Goal: Transaction & Acquisition: Purchase product/service

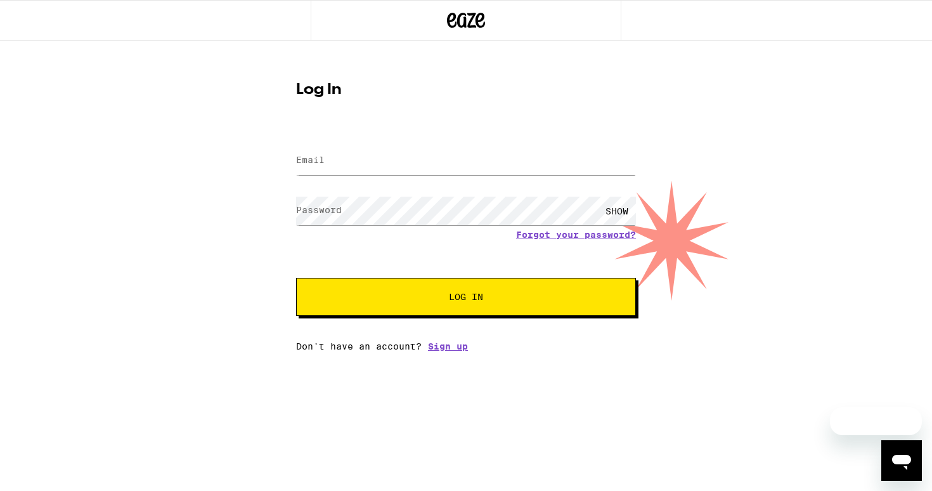
click at [363, 176] on div at bounding box center [466, 160] width 340 height 37
click at [359, 160] on input "Email" at bounding box center [466, 160] width 340 height 29
type input "averyaxel@gmail.com"
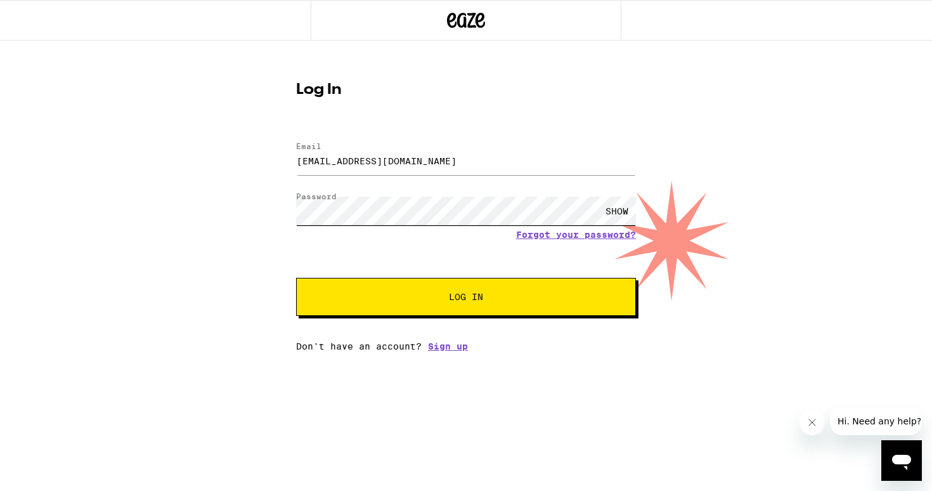
click at [296, 278] on button "Log In" at bounding box center [466, 297] width 340 height 38
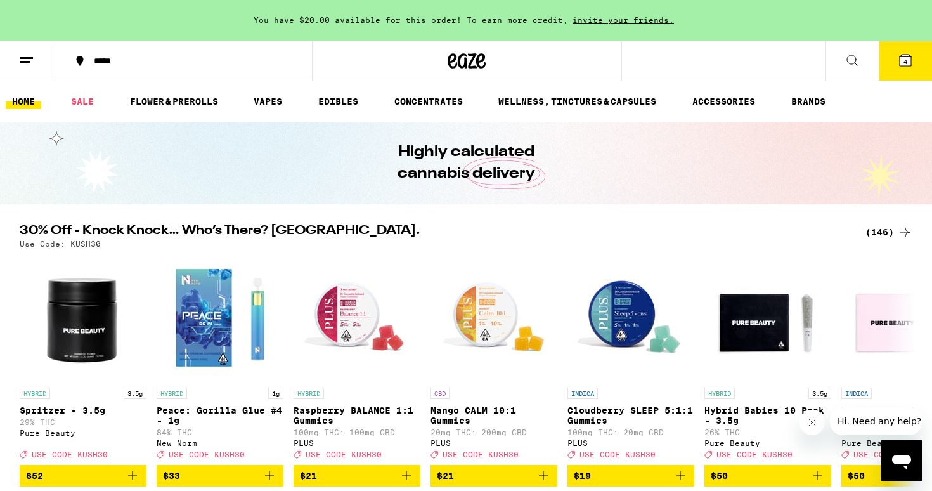
click at [904, 51] on button "4" at bounding box center [905, 60] width 53 height 39
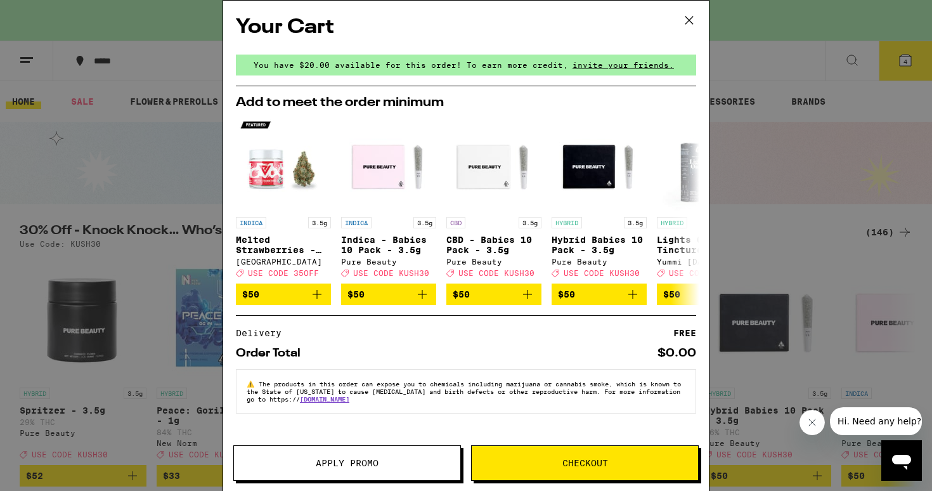
click at [684, 21] on icon at bounding box center [689, 20] width 19 height 19
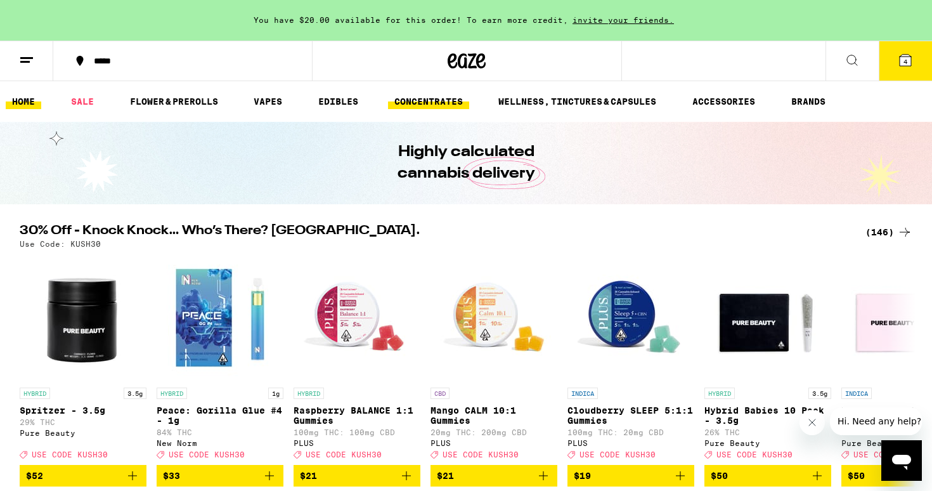
click at [399, 94] on link "CONCENTRATES" at bounding box center [428, 101] width 81 height 15
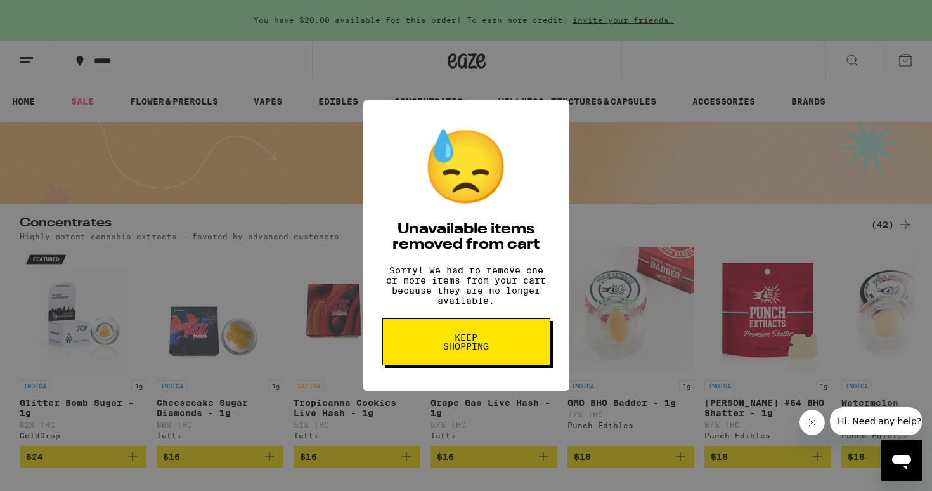
click at [452, 335] on button "Keep Shopping" at bounding box center [466, 341] width 168 height 47
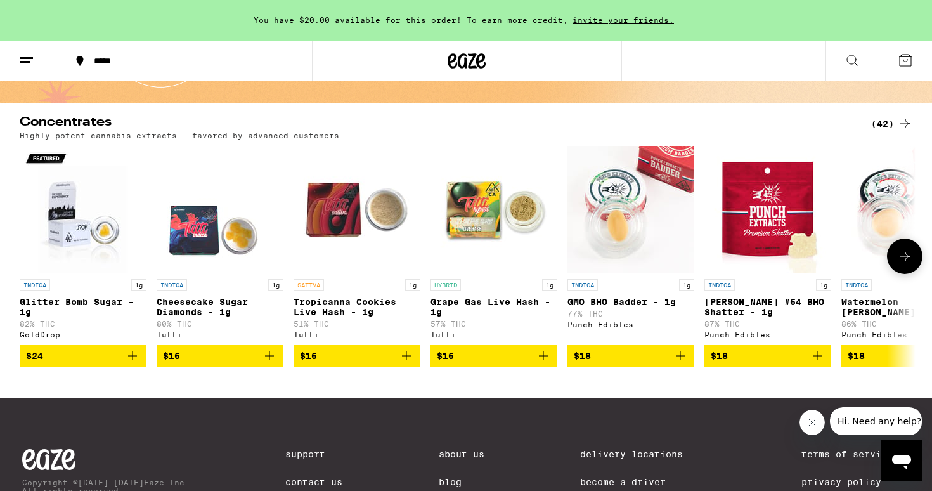
scroll to position [98, 0]
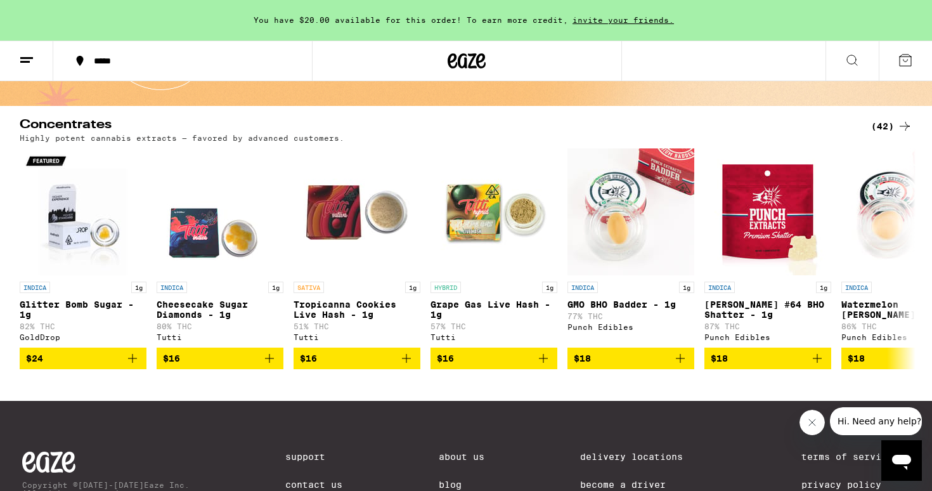
click at [883, 121] on div "(42)" at bounding box center [891, 126] width 41 height 15
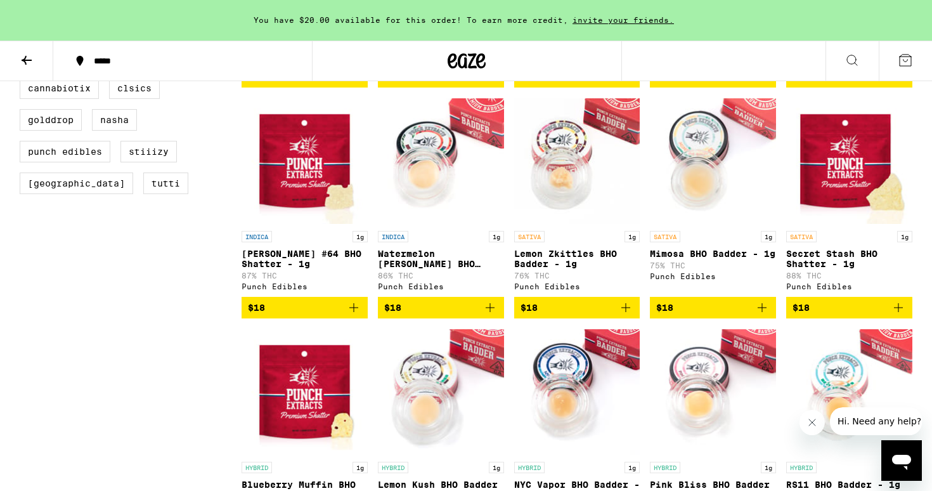
scroll to position [342, 0]
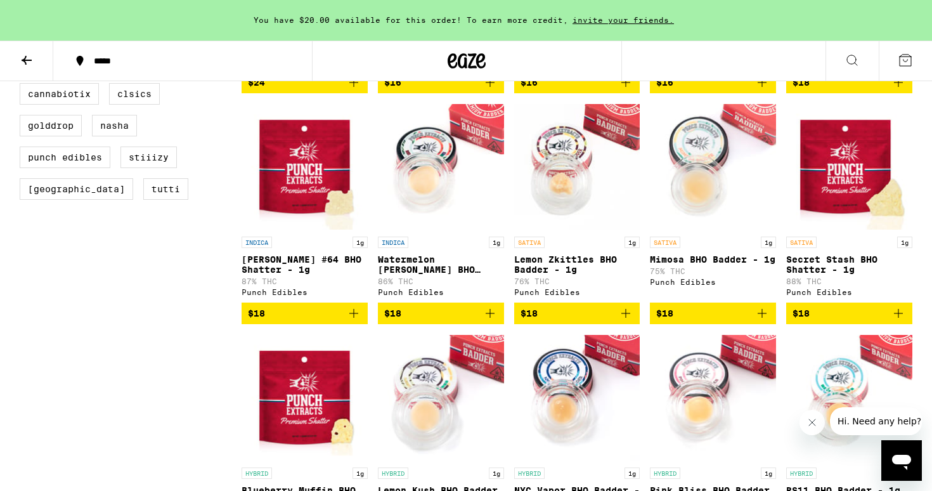
click at [630, 321] on icon "Add to bag" at bounding box center [625, 313] width 15 height 15
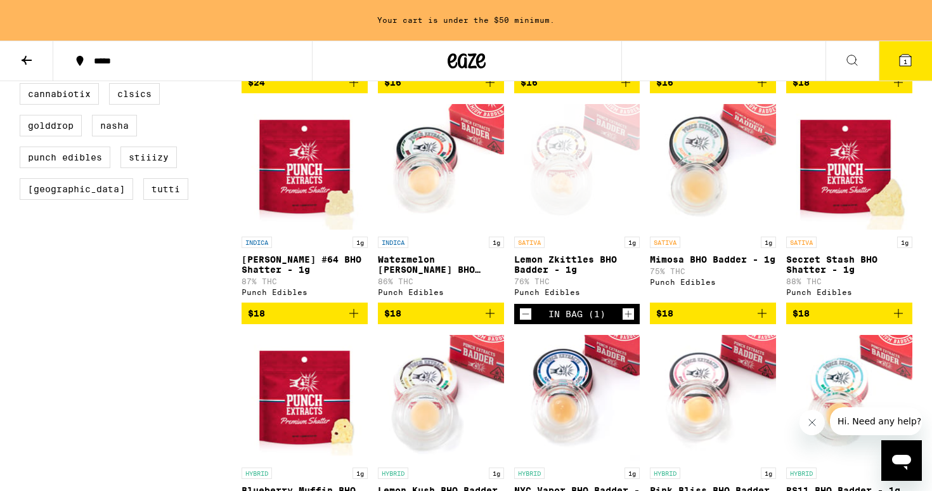
click at [760, 321] on icon "Add to bag" at bounding box center [762, 313] width 15 height 15
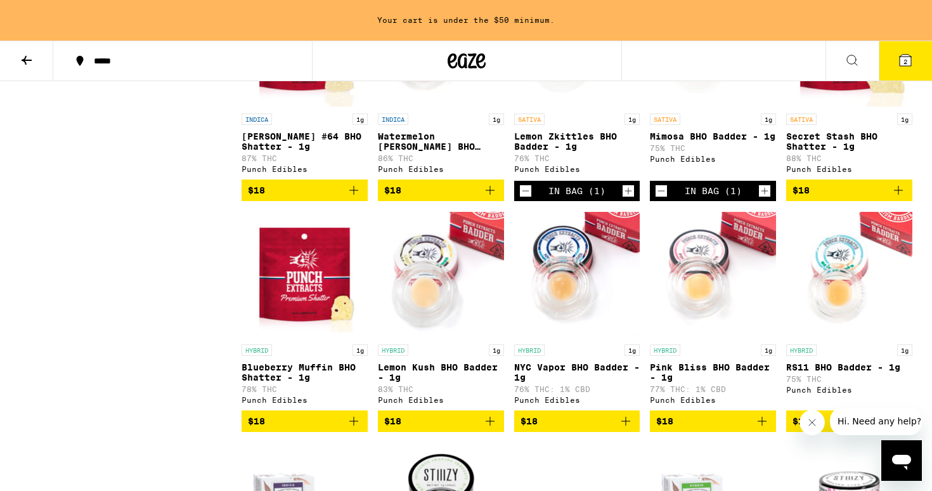
scroll to position [467, 0]
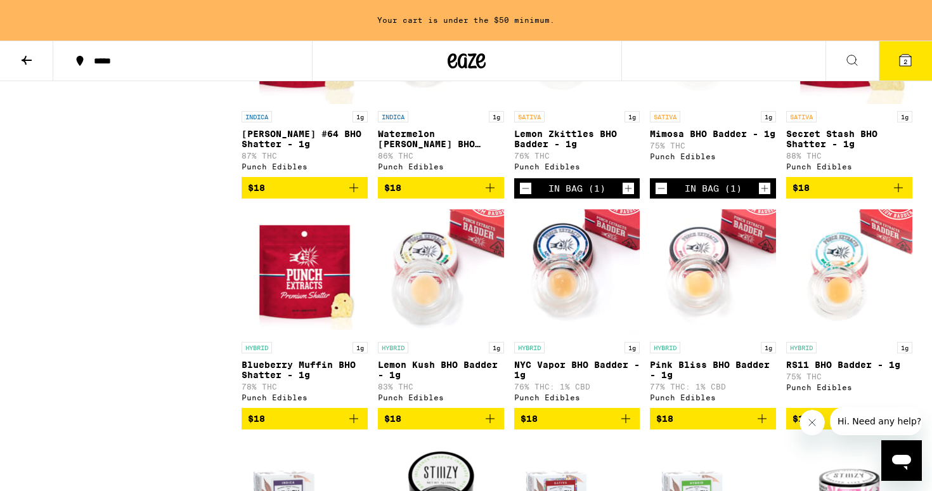
click at [905, 195] on icon "Add to bag" at bounding box center [898, 187] width 15 height 15
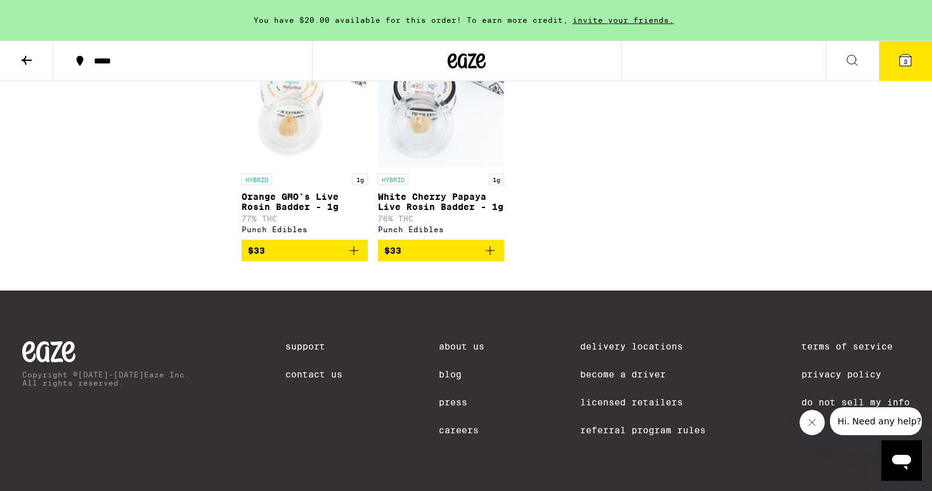
scroll to position [2110, 0]
click at [909, 67] on icon at bounding box center [905, 60] width 15 height 15
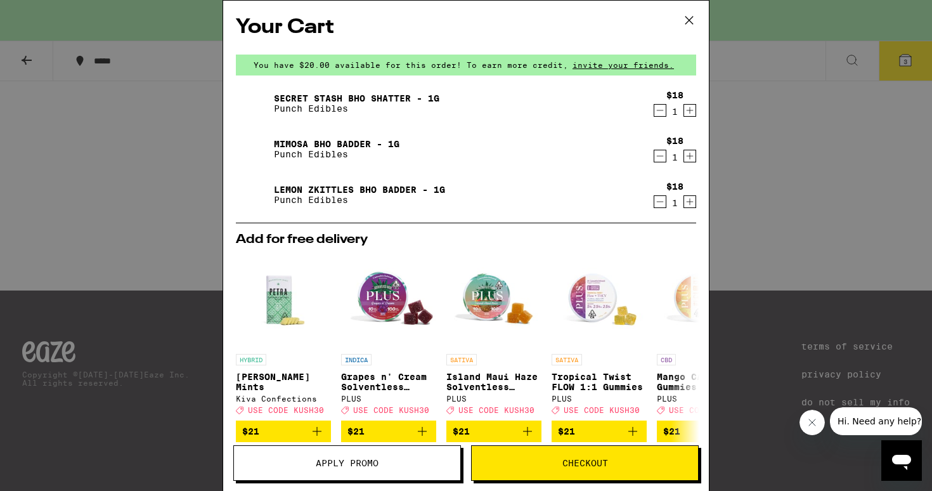
scroll to position [202, 0]
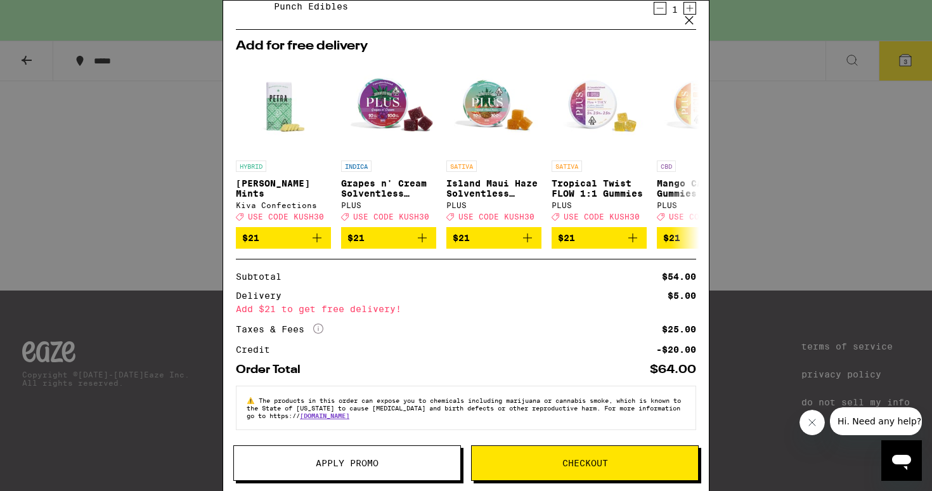
click at [483, 462] on span "Checkout" at bounding box center [585, 462] width 226 height 9
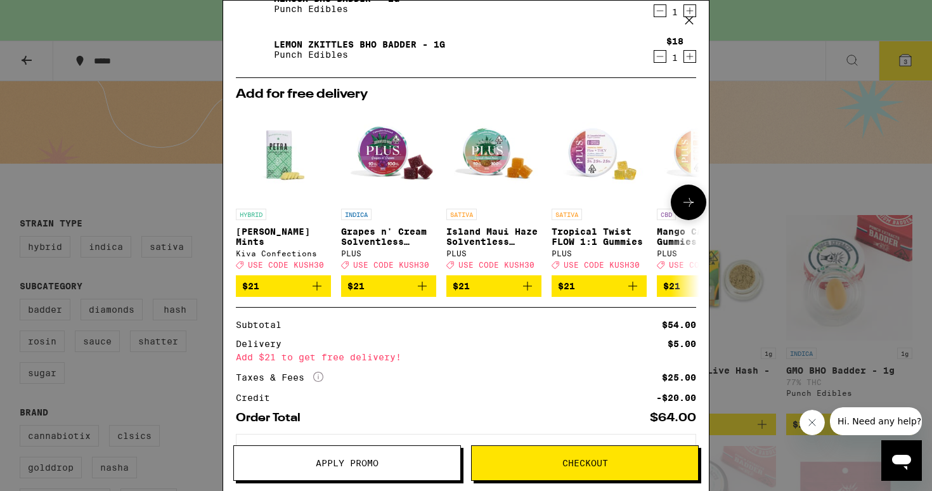
scroll to position [202, 0]
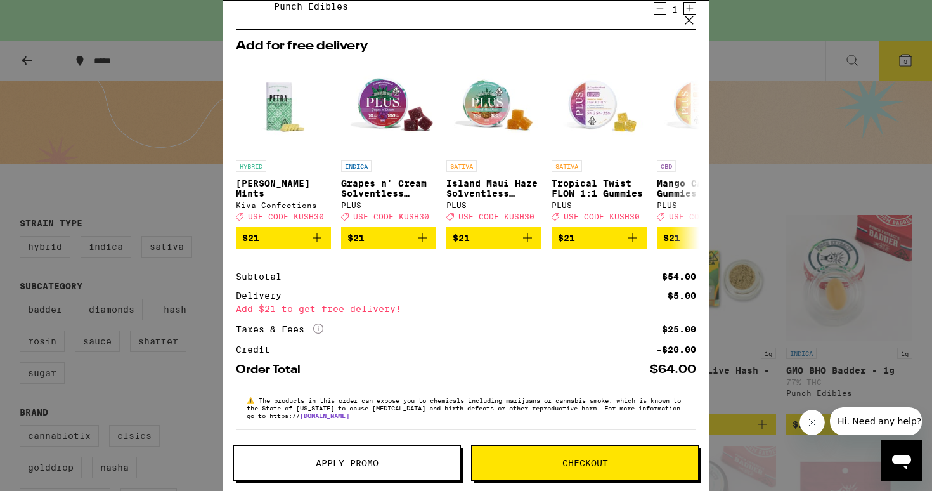
click at [327, 455] on button "Apply Promo" at bounding box center [347, 463] width 228 height 36
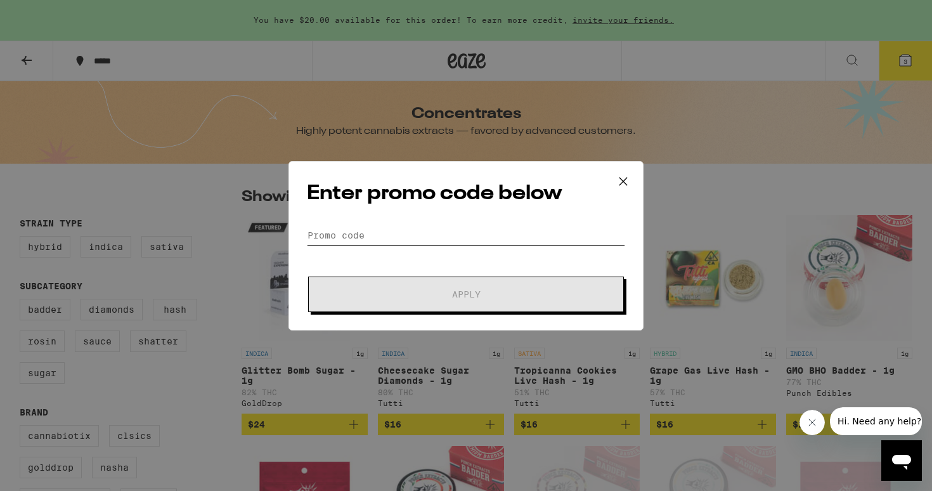
click at [379, 241] on input "Promo Code" at bounding box center [466, 235] width 318 height 19
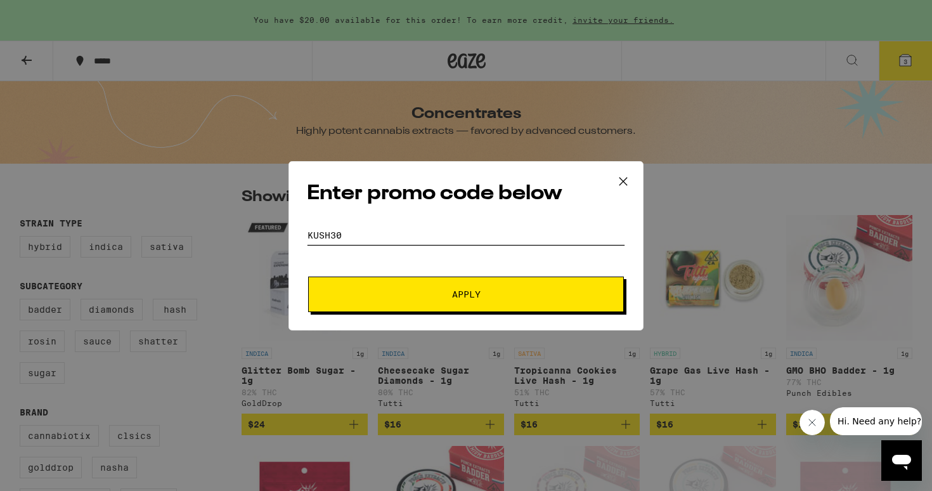
type input "KUSH30"
click at [450, 283] on button "Apply" at bounding box center [466, 294] width 316 height 36
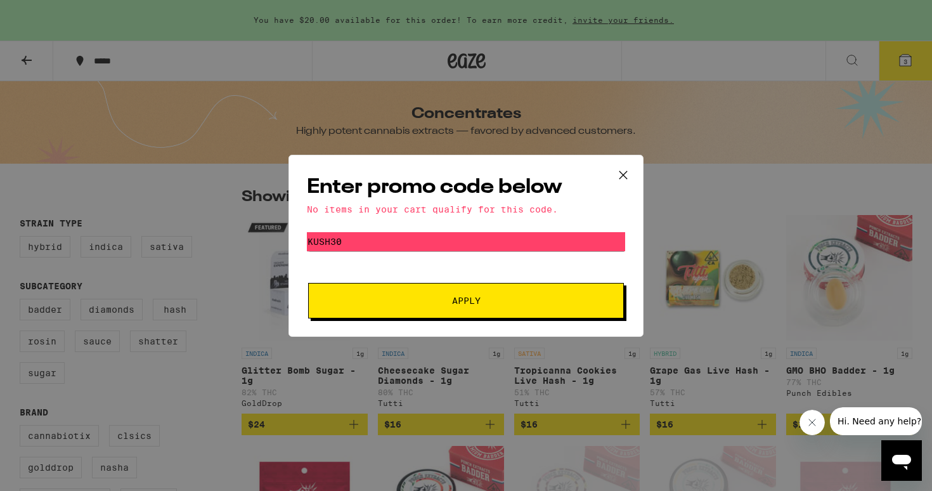
click at [625, 175] on icon at bounding box center [623, 175] width 19 height 19
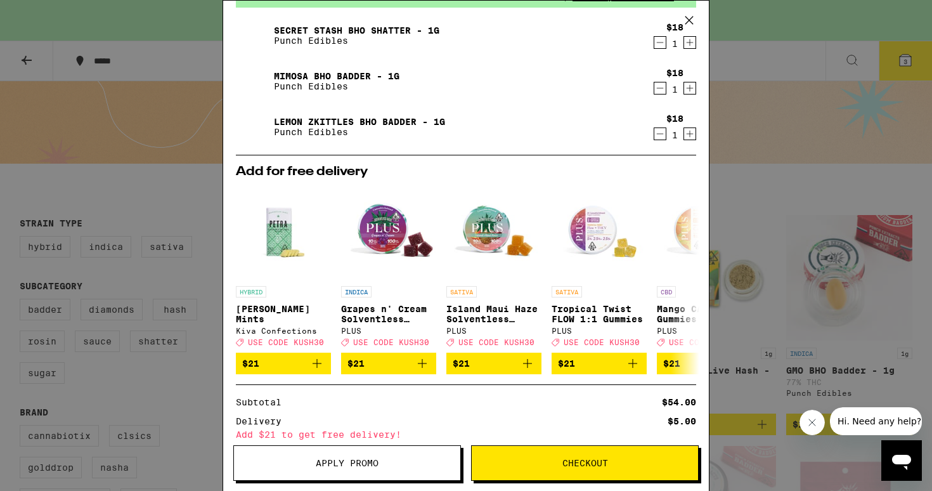
scroll to position [86, 0]
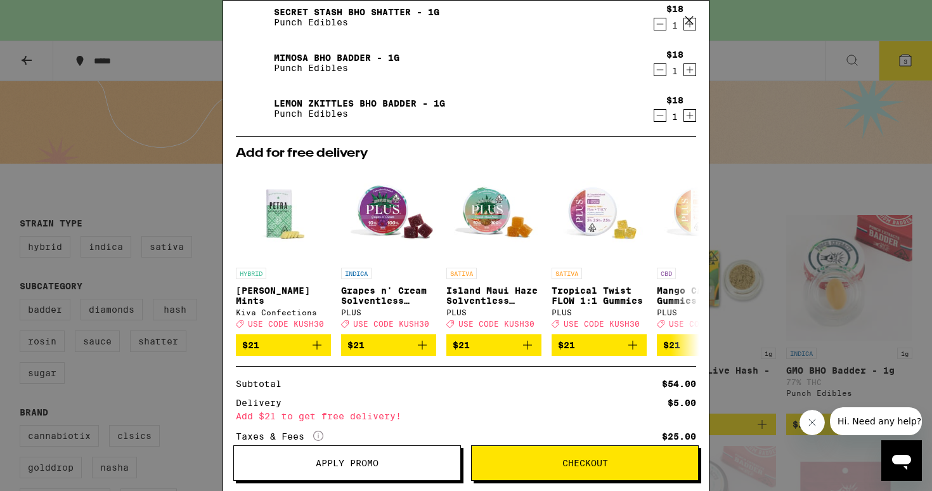
click at [742, 170] on div "Your Cart You have $20.00 available for this order! To earn more credit, invite…" at bounding box center [466, 245] width 932 height 491
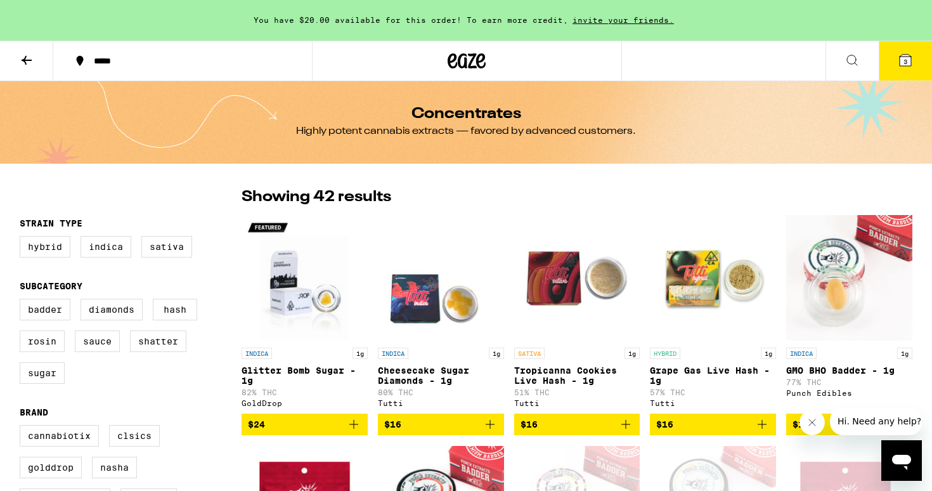
click at [37, 50] on button at bounding box center [26, 61] width 53 height 40
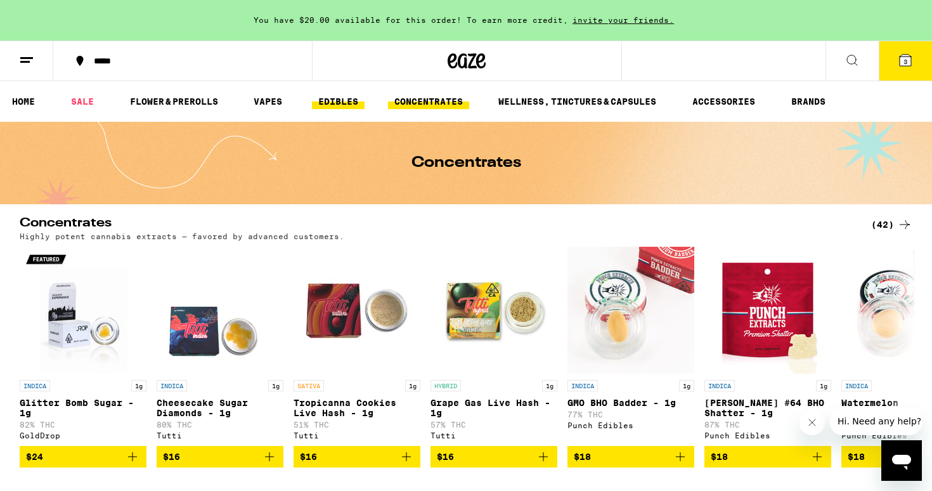
click at [325, 103] on link "EDIBLES" at bounding box center [338, 101] width 53 height 15
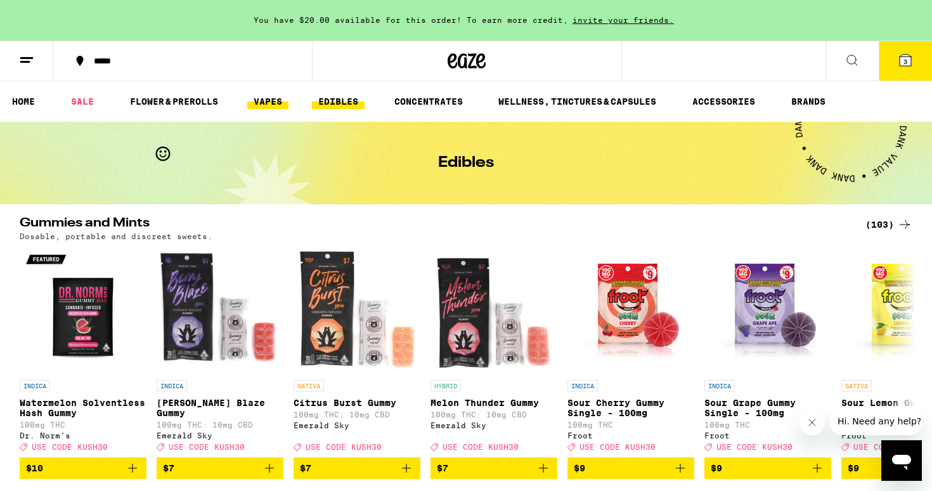
click at [256, 100] on link "VAPES" at bounding box center [267, 101] width 41 height 15
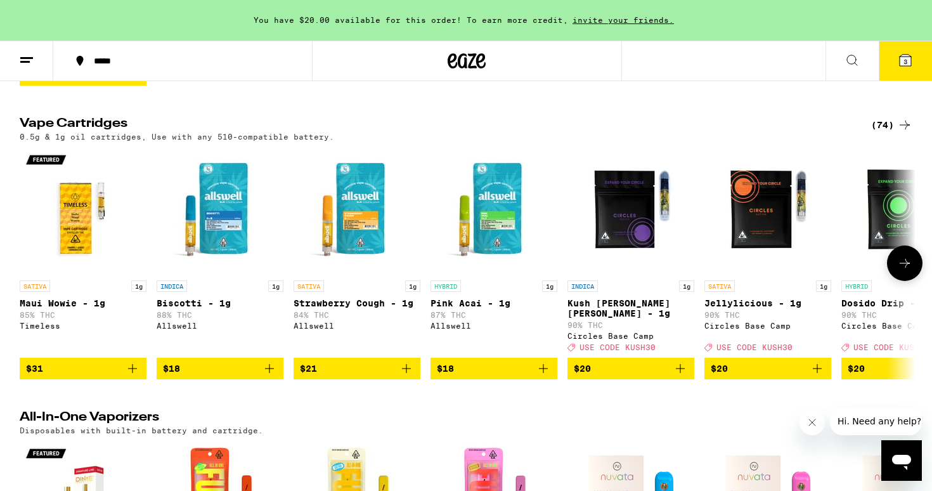
scroll to position [380, 0]
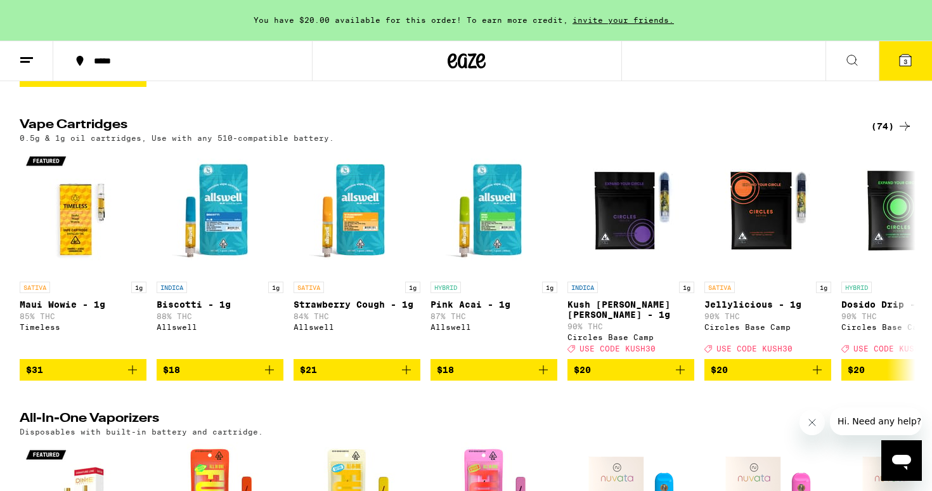
click at [895, 133] on div "(74)" at bounding box center [891, 126] width 41 height 15
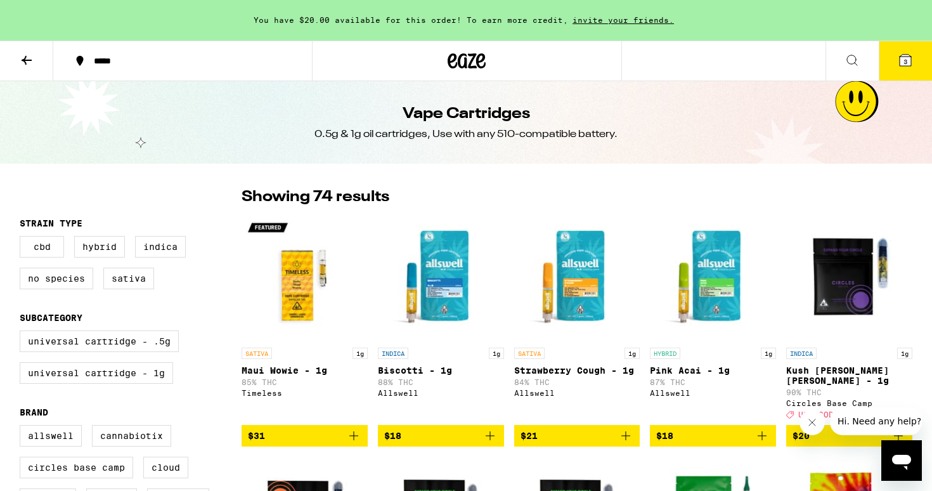
click at [904, 60] on span "3" at bounding box center [906, 62] width 4 height 8
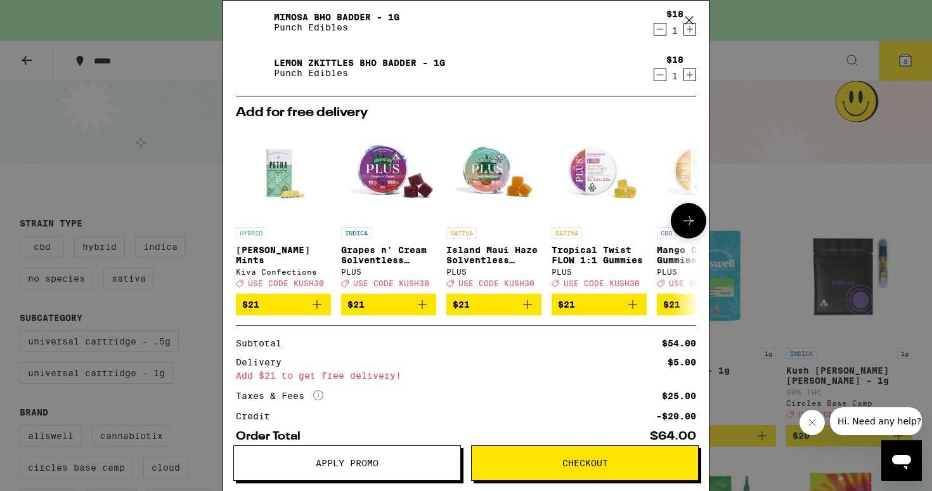
scroll to position [202, 0]
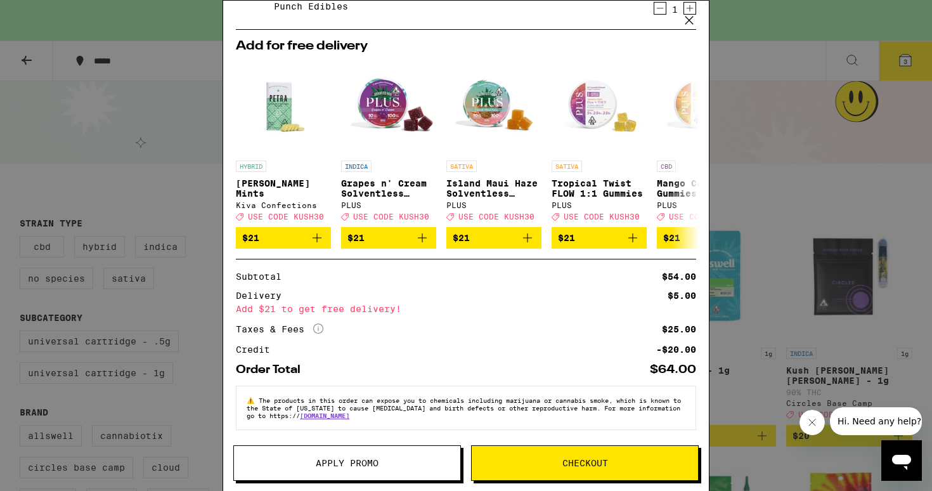
click at [609, 468] on button "Checkout" at bounding box center [585, 463] width 228 height 36
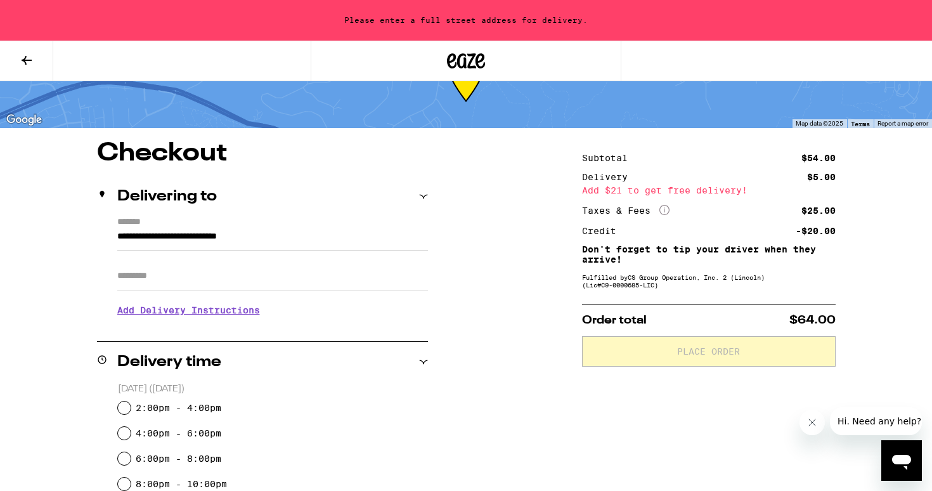
scroll to position [54, 0]
click at [196, 283] on input "Apt/Suite" at bounding box center [272, 275] width 311 height 30
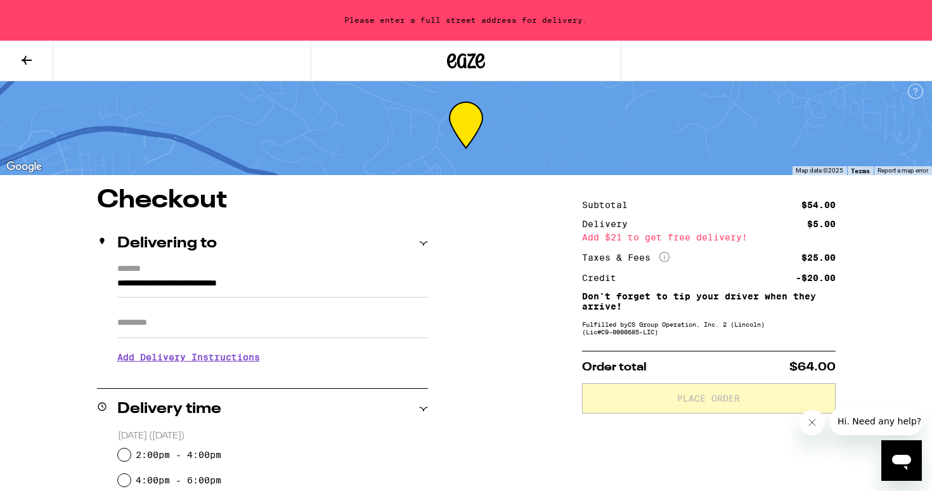
scroll to position [0, 0]
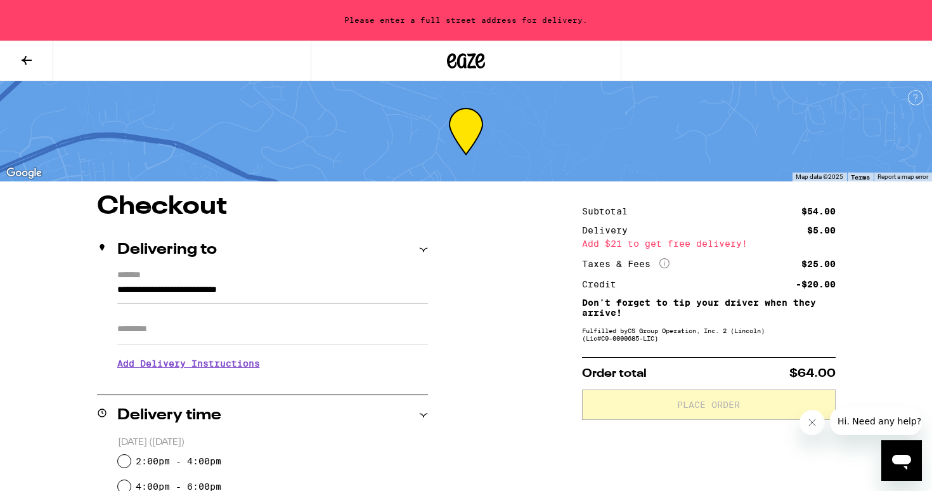
click at [157, 290] on input "**********" at bounding box center [272, 293] width 311 height 22
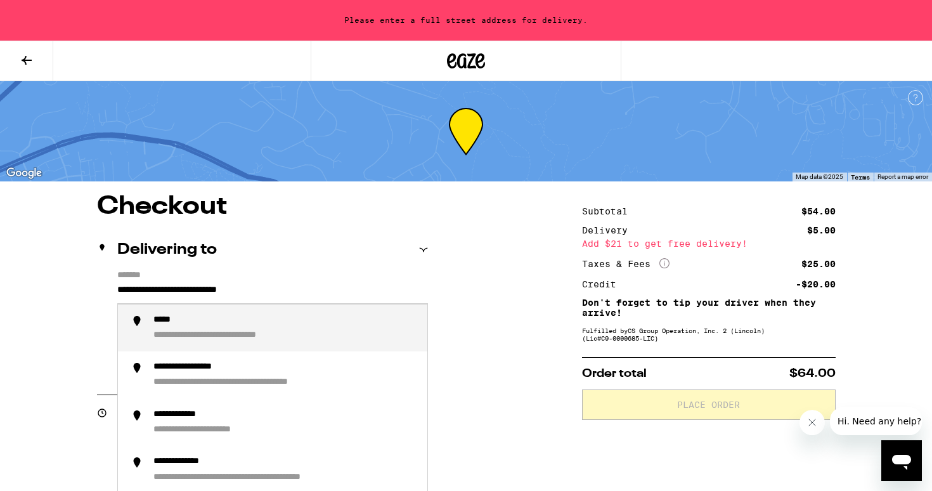
click at [143, 289] on input "**********" at bounding box center [272, 293] width 311 height 22
click at [168, 290] on input "**********" at bounding box center [272, 293] width 311 height 22
click at [231, 335] on div "**********" at bounding box center [219, 336] width 132 height 12
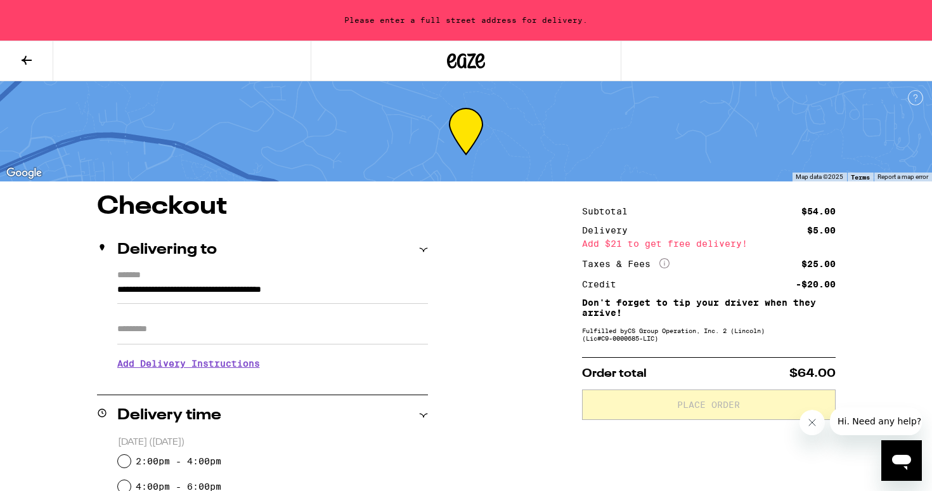
click at [198, 331] on input "Apt/Suite" at bounding box center [272, 329] width 311 height 30
type input "**********"
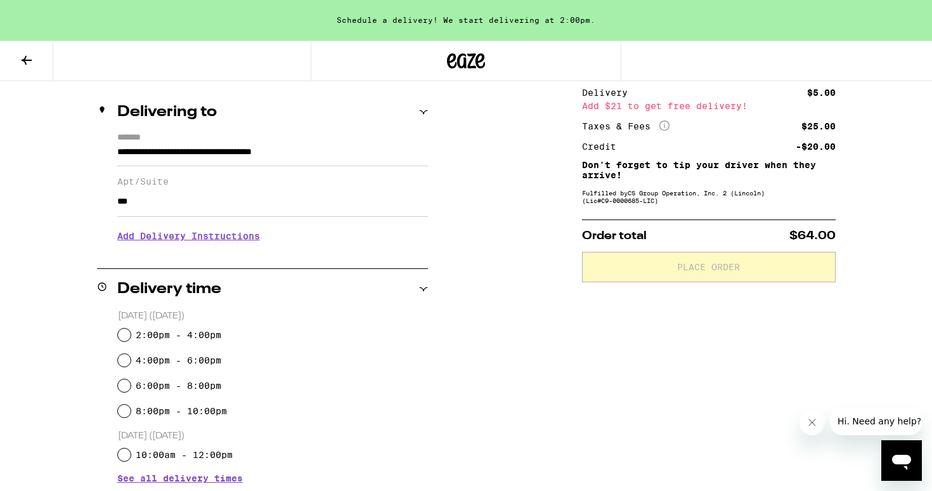
scroll to position [147, 0]
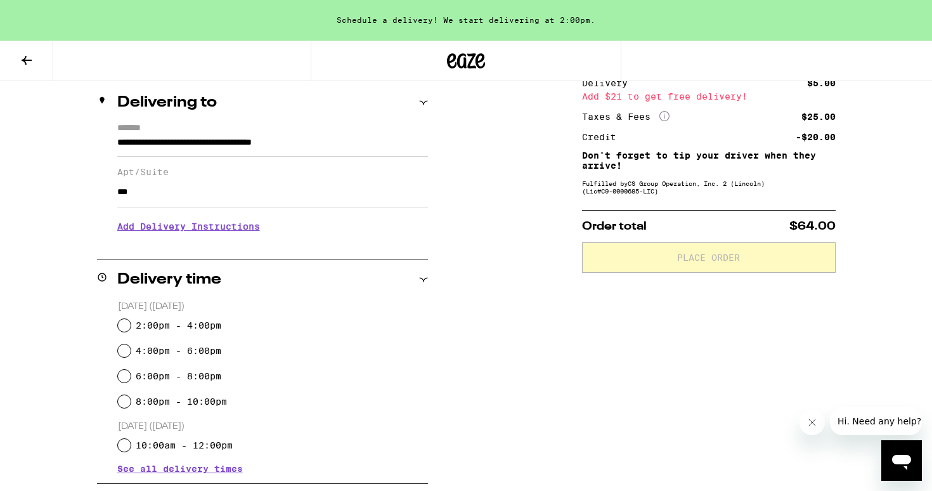
type input "***"
click at [177, 322] on label "2:00pm - 4:00pm" at bounding box center [179, 325] width 86 height 10
click at [131, 322] on input "2:00pm - 4:00pm" at bounding box center [124, 325] width 13 height 13
radio input "true"
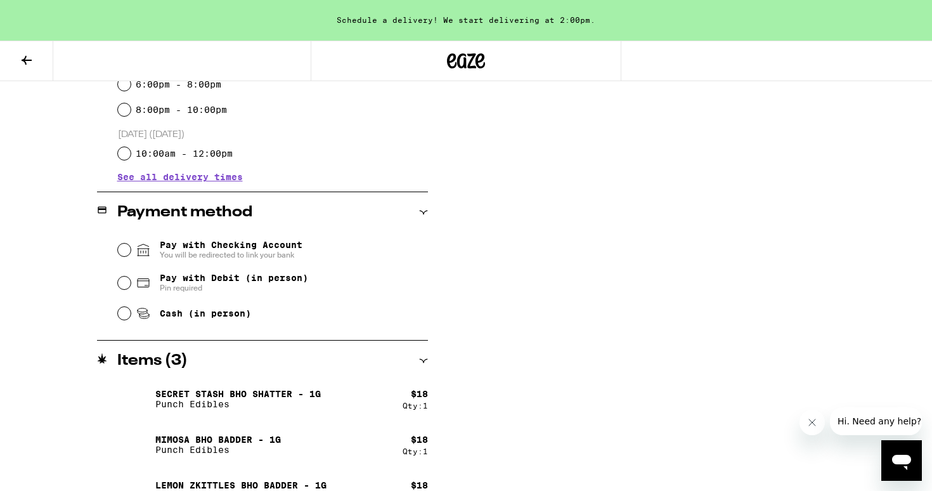
scroll to position [441, 0]
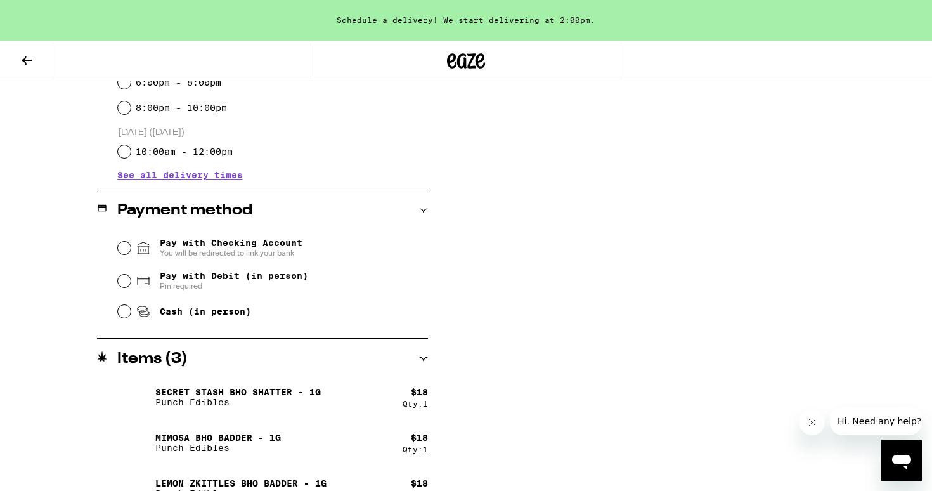
click at [188, 279] on span "Pay with Debit (in person)" at bounding box center [234, 276] width 148 height 10
click at [131, 279] on input "Pay with Debit (in person) Pin required" at bounding box center [124, 281] width 13 height 13
radio input "true"
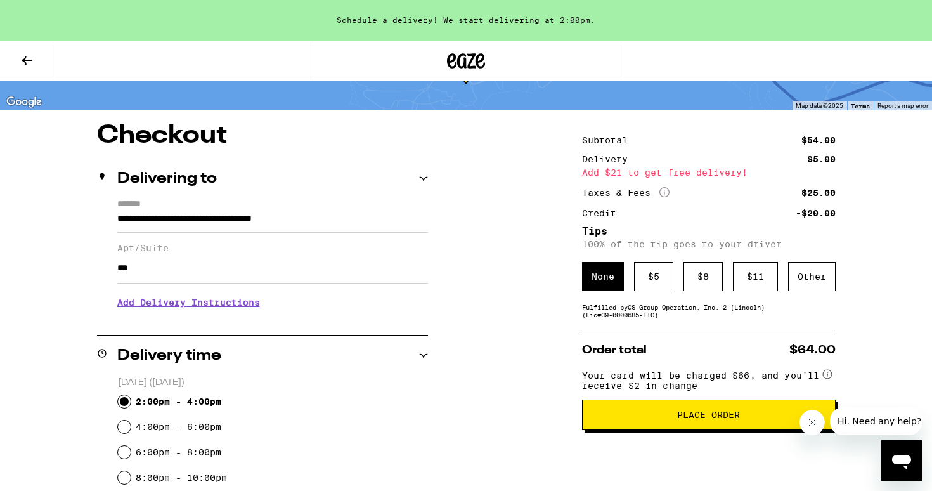
scroll to position [72, 0]
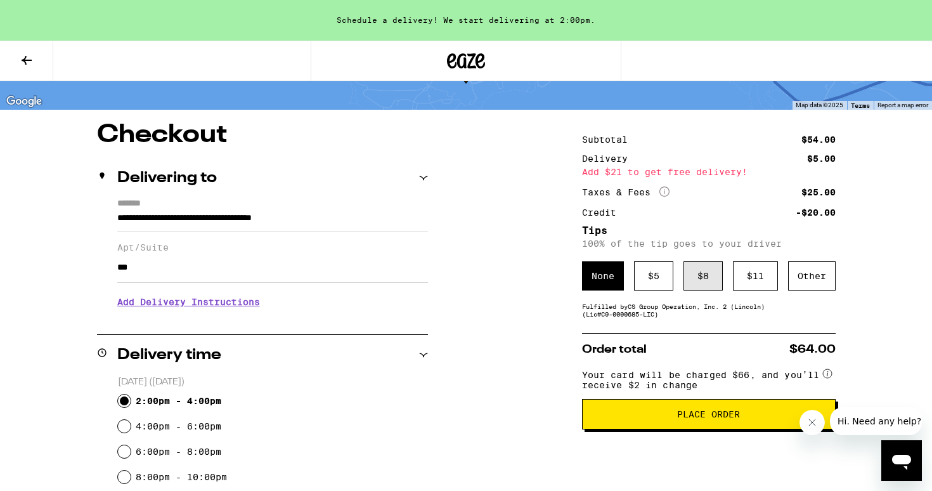
click at [685, 282] on div "$ 8" at bounding box center [703, 275] width 39 height 29
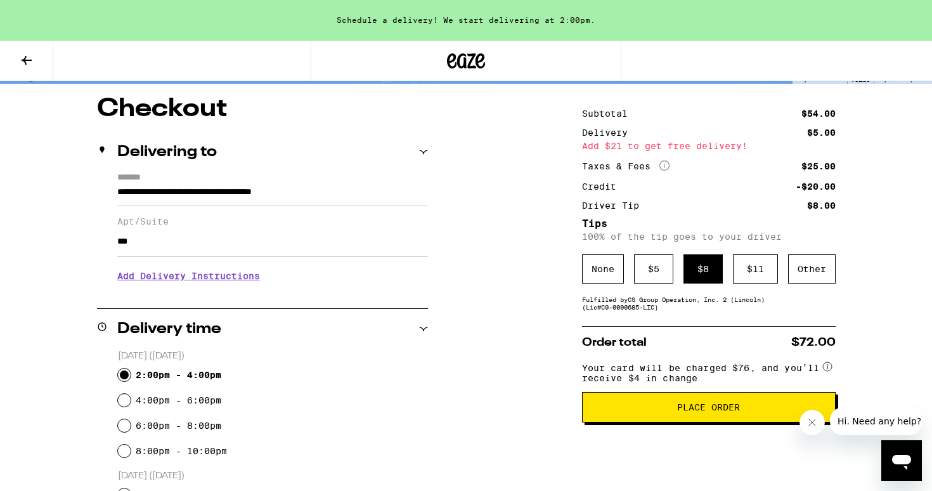
scroll to position [0, 0]
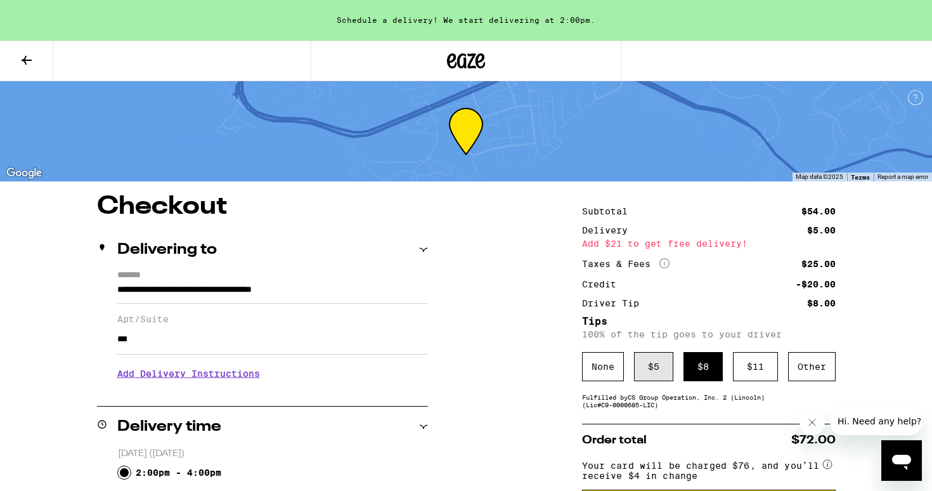
click at [650, 373] on div "$ 5" at bounding box center [653, 366] width 39 height 29
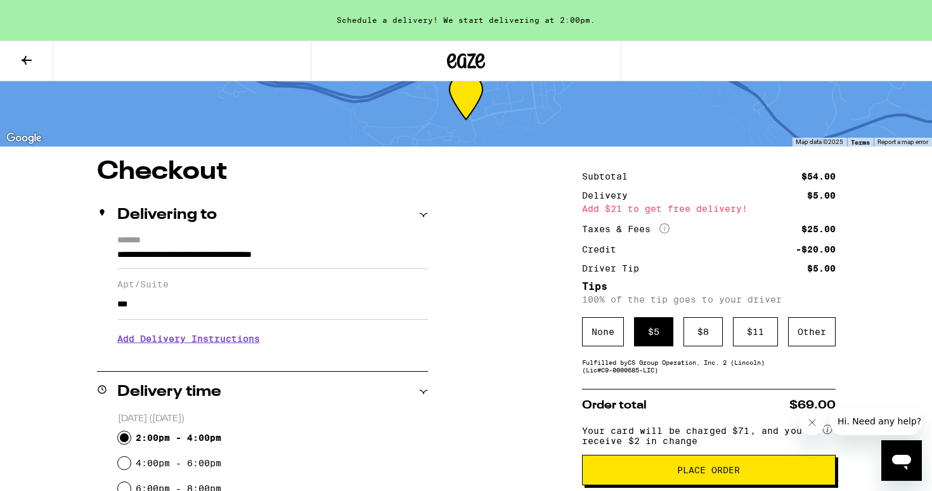
scroll to position [75, 0]
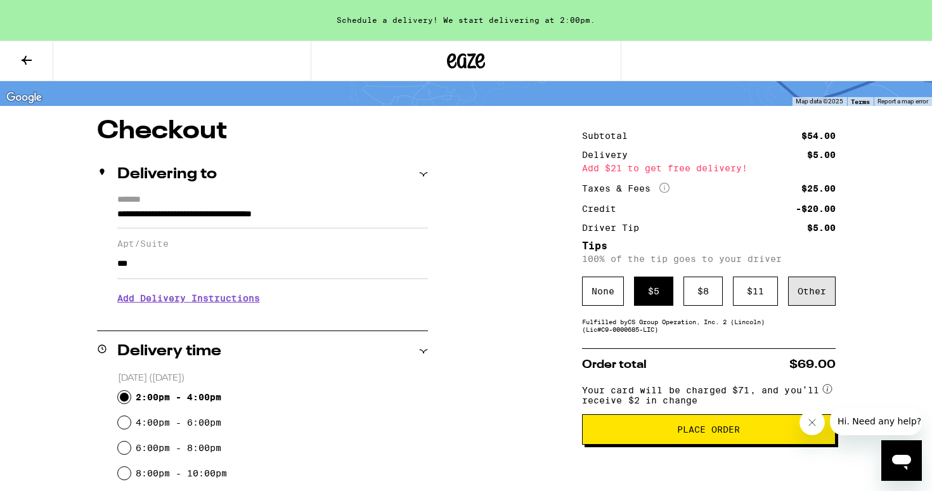
click at [812, 290] on div "Other" at bounding box center [812, 290] width 48 height 29
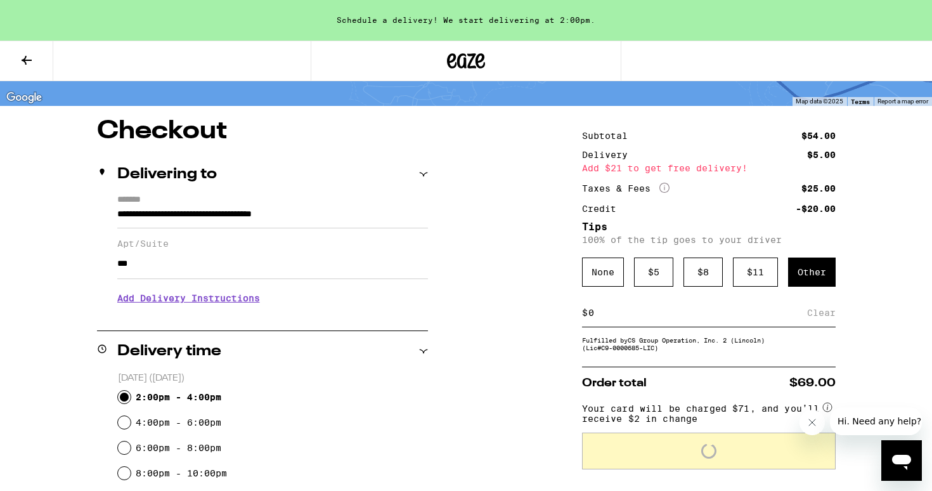
click at [627, 315] on input at bounding box center [697, 312] width 219 height 11
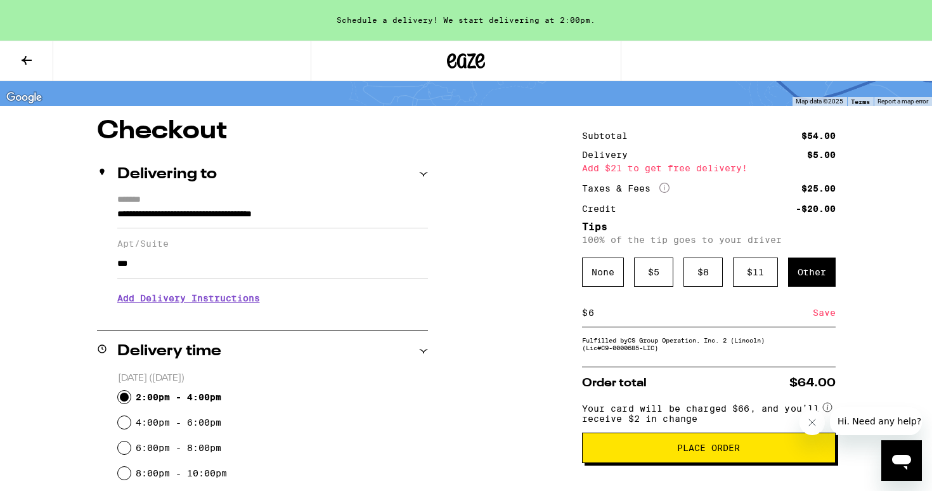
type input "6"
click at [867, 345] on div "**********" at bounding box center [466, 500] width 913 height 763
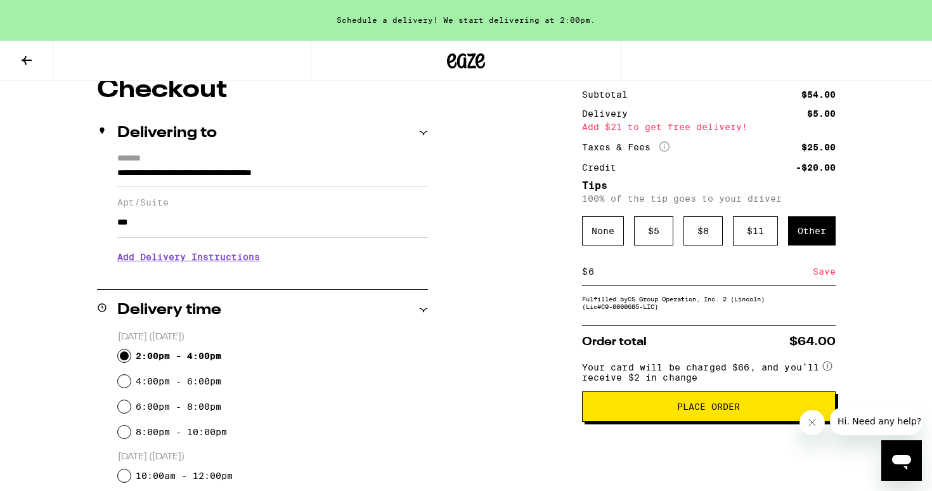
scroll to position [119, 0]
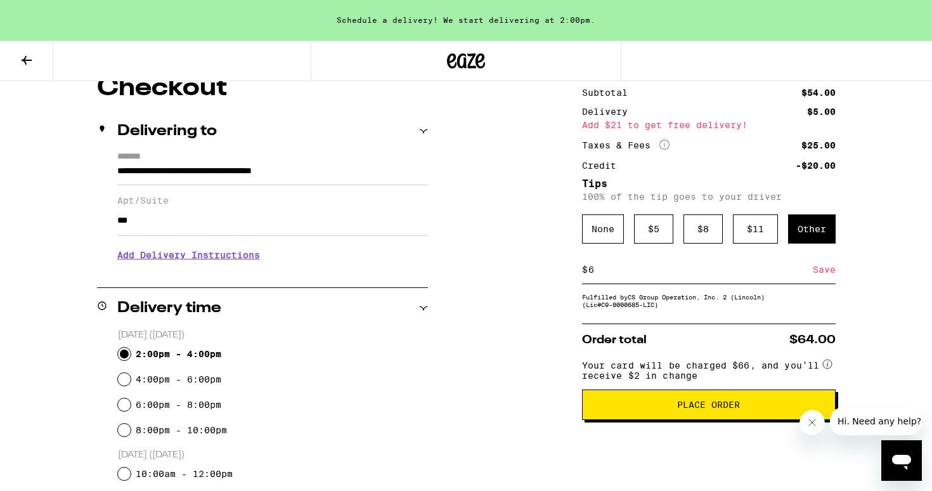
click at [823, 276] on div "Save" at bounding box center [824, 270] width 23 height 28
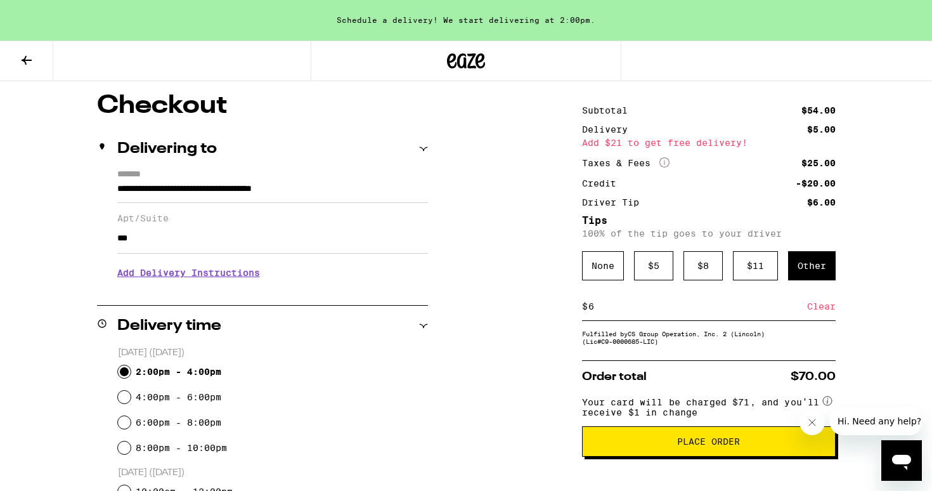
scroll to position [97, 0]
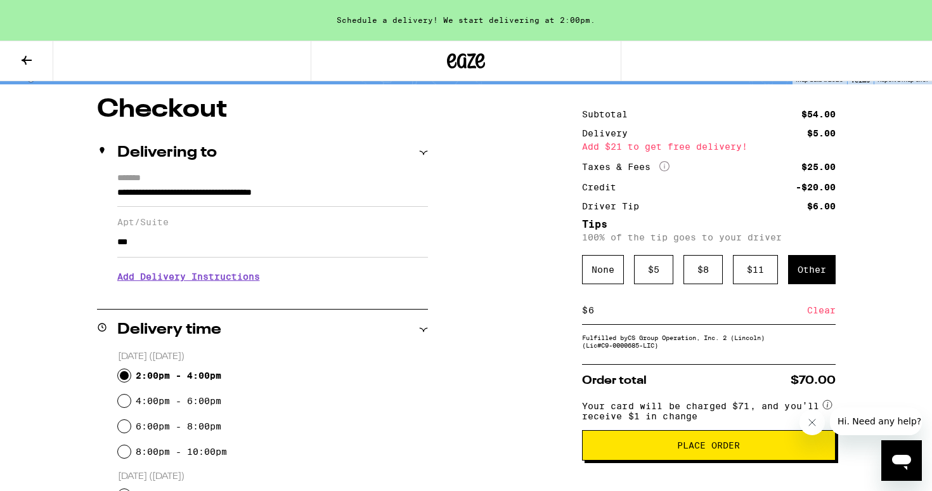
click at [617, 450] on span "Place Order" at bounding box center [709, 445] width 232 height 9
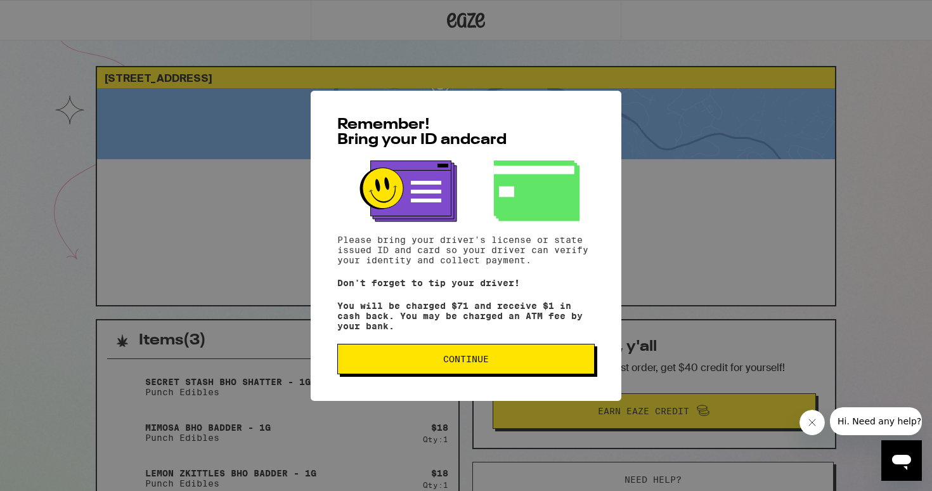
click at [448, 363] on span "Continue" at bounding box center [466, 358] width 46 height 9
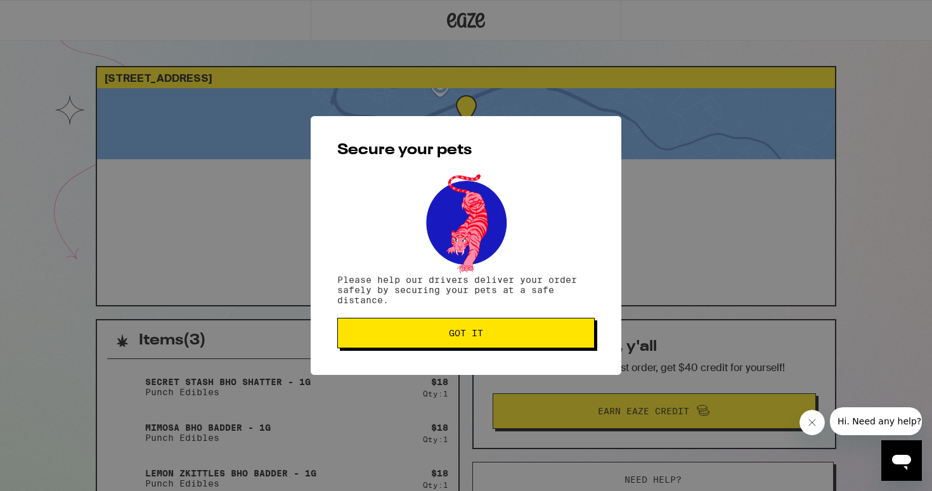
click at [391, 328] on button "Got it" at bounding box center [465, 333] width 257 height 30
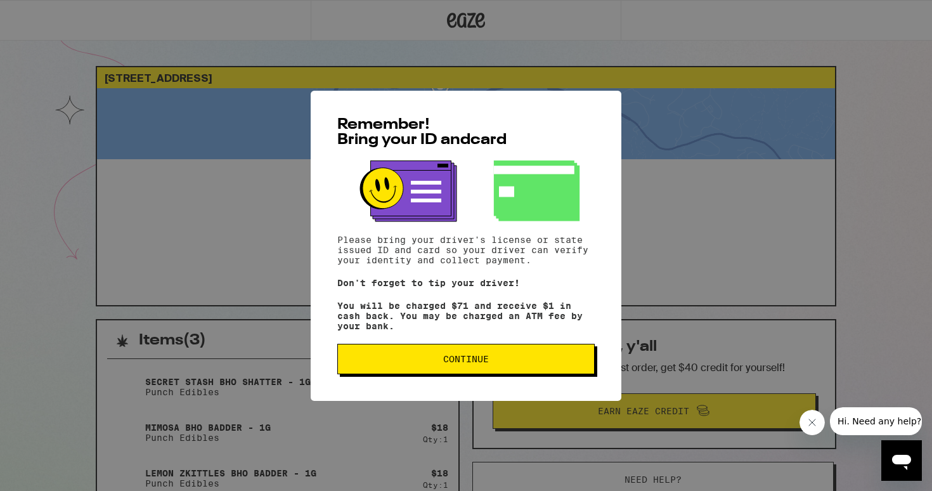
click at [432, 370] on button "Continue" at bounding box center [465, 359] width 257 height 30
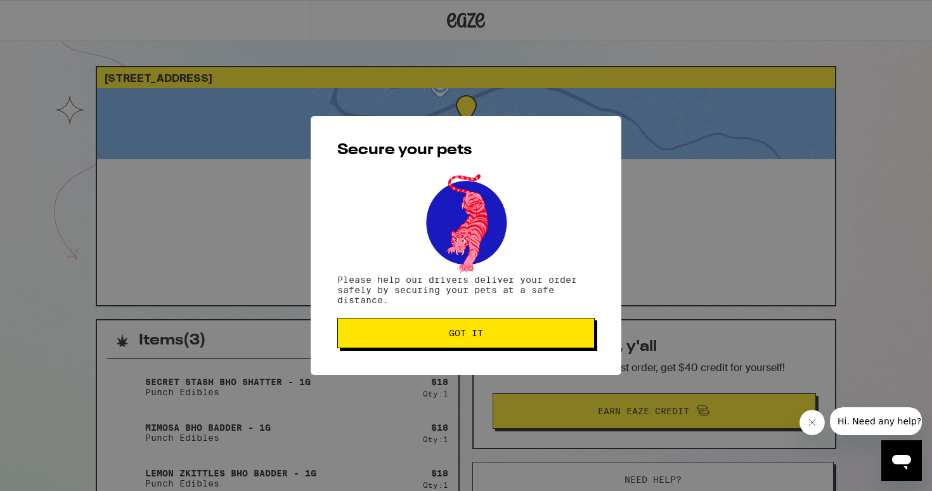
click at [472, 329] on span "Got it" at bounding box center [466, 332] width 34 height 9
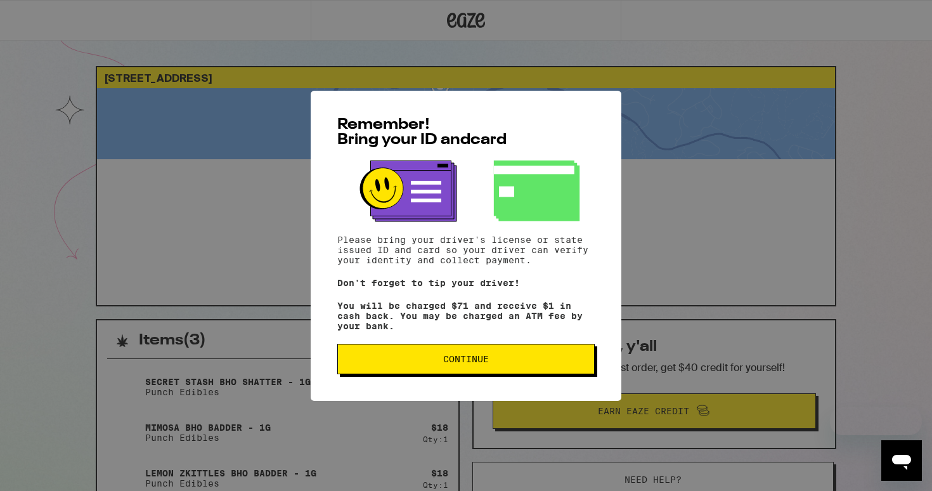
scroll to position [11, 0]
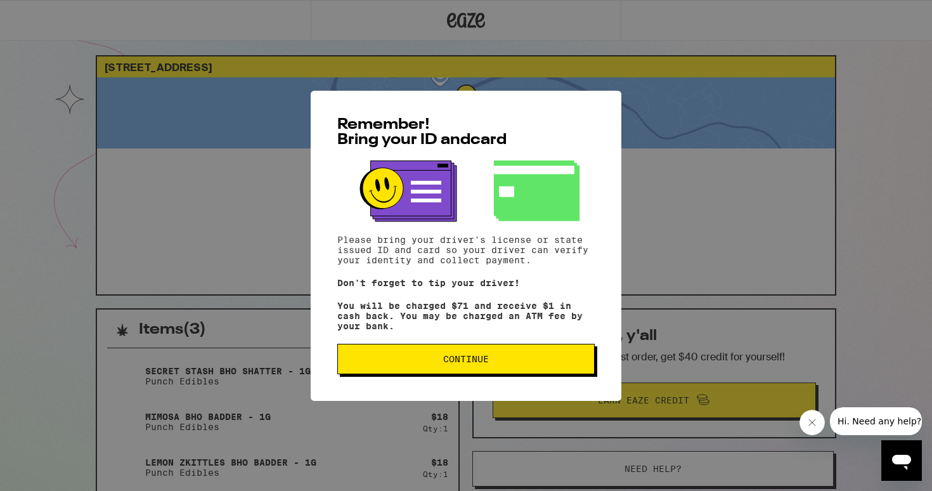
click at [434, 357] on button "Continue" at bounding box center [465, 359] width 257 height 30
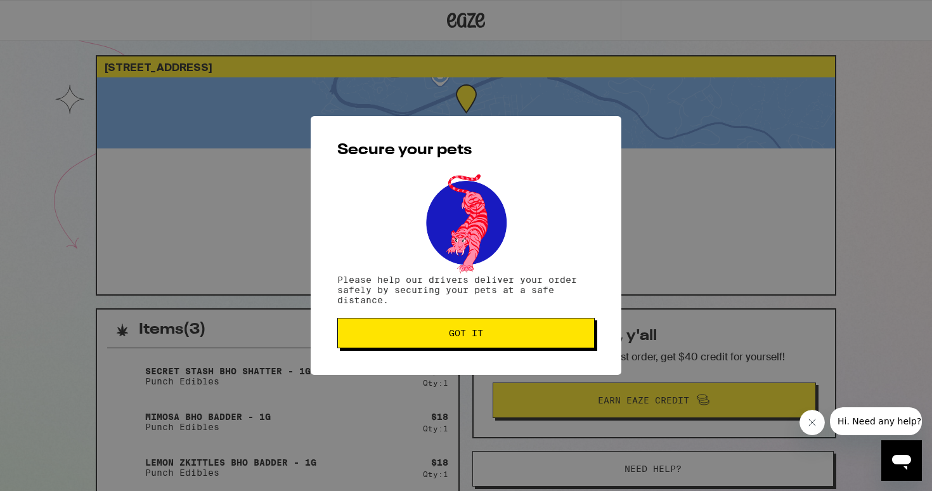
click at [382, 348] on button "Got it" at bounding box center [465, 333] width 257 height 30
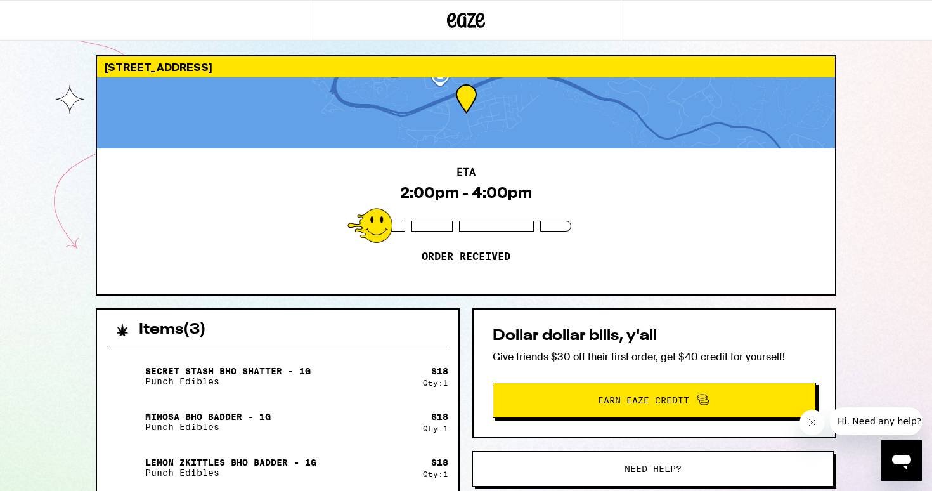
click at [354, 393] on div "Secret Stash BHO Shatter - 1g Punch Edibles" at bounding box center [265, 376] width 316 height 36
click at [767, 177] on div "ETA 2:00pm - 4:00pm Order received" at bounding box center [466, 221] width 738 height 146
click at [616, 241] on div "ETA 2:00pm - 4:00pm Order received" at bounding box center [466, 221] width 738 height 146
click at [194, 271] on div "ETA 2:00pm - 4:00pm Order received" at bounding box center [466, 221] width 738 height 146
click at [276, 385] on p "Punch Edibles" at bounding box center [228, 381] width 166 height 10
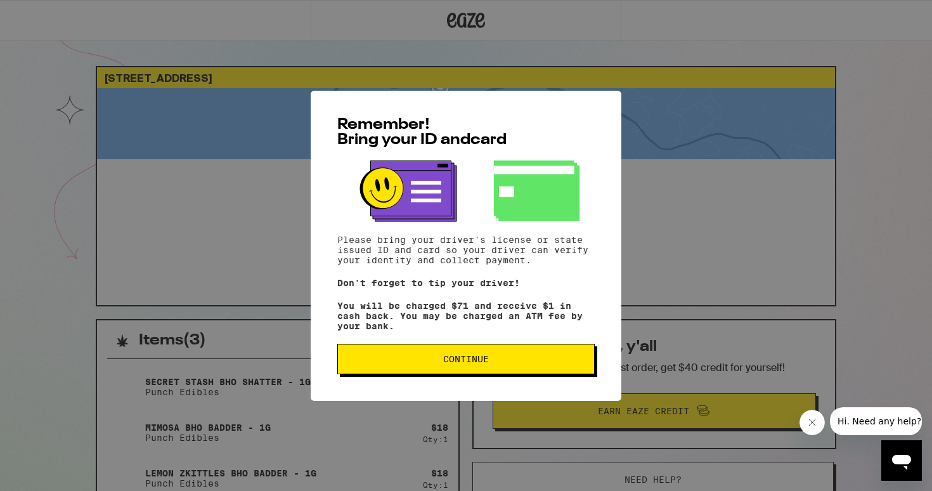
click at [472, 363] on span "Continue" at bounding box center [466, 358] width 46 height 9
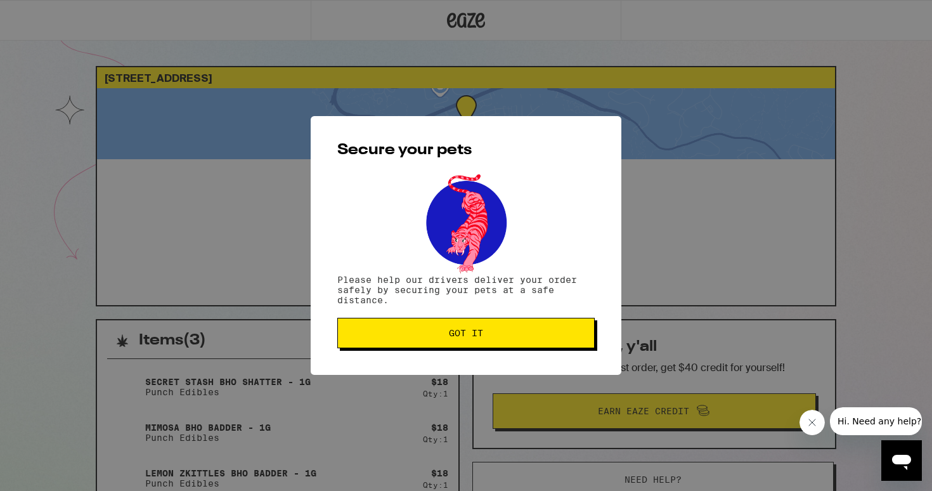
click at [476, 343] on button "Got it" at bounding box center [465, 333] width 257 height 30
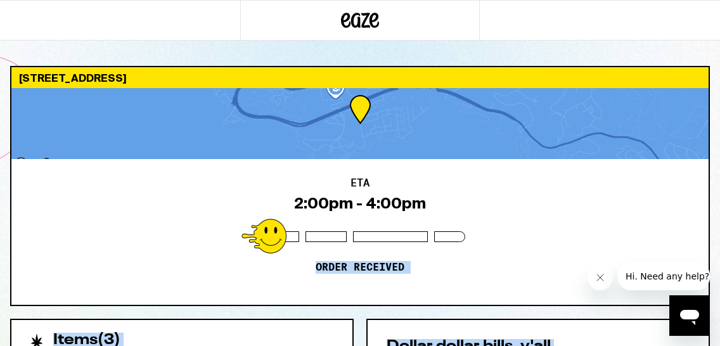
drag, startPoint x: 457, startPoint y: 216, endPoint x: 472, endPoint y: 527, distance: 311.7
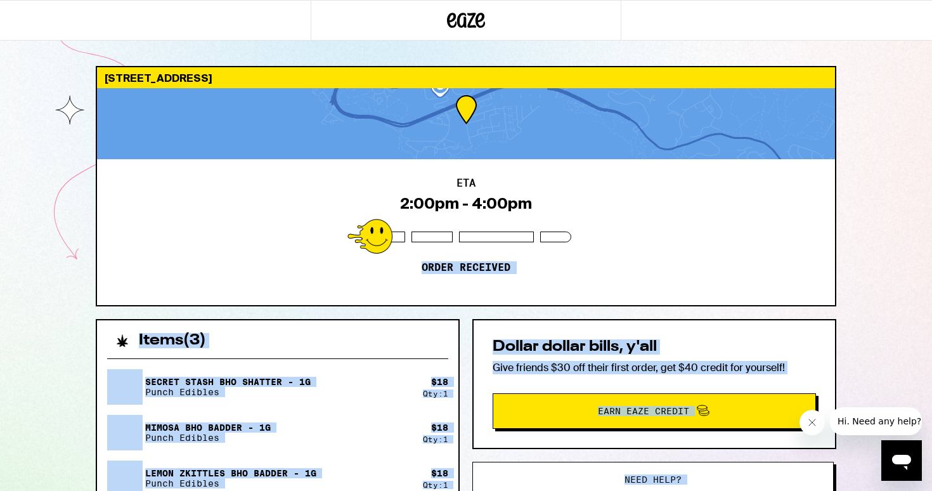
click at [736, 238] on div "ETA 2:00pm - 4:00pm Order received" at bounding box center [466, 232] width 738 height 146
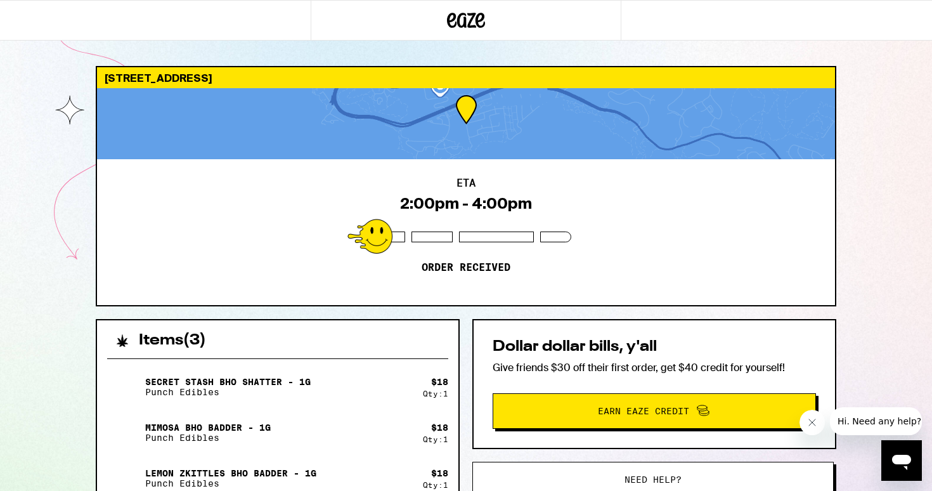
click at [302, 37] on div at bounding box center [155, 20] width 311 height 41
